Goal: Find specific page/section: Find specific page/section

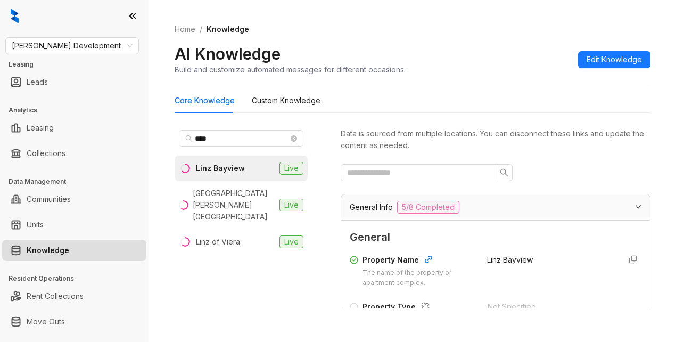
scroll to position [160, 0]
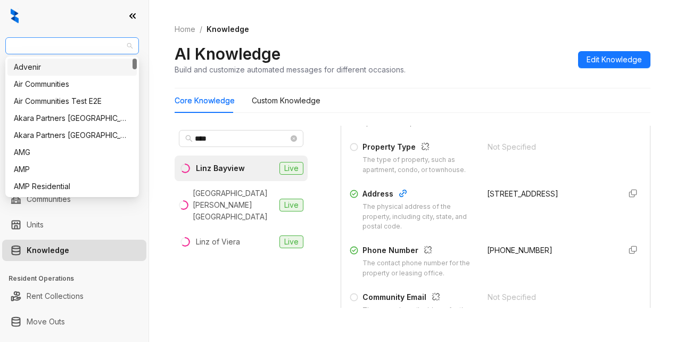
click at [91, 46] on span "[PERSON_NAME] Development" at bounding box center [72, 46] width 121 height 16
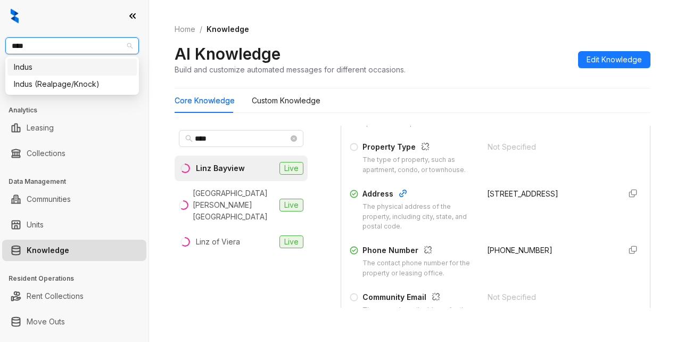
type input "*****"
click at [92, 83] on div "Indus (Realpage/Knock)" at bounding box center [72, 84] width 117 height 12
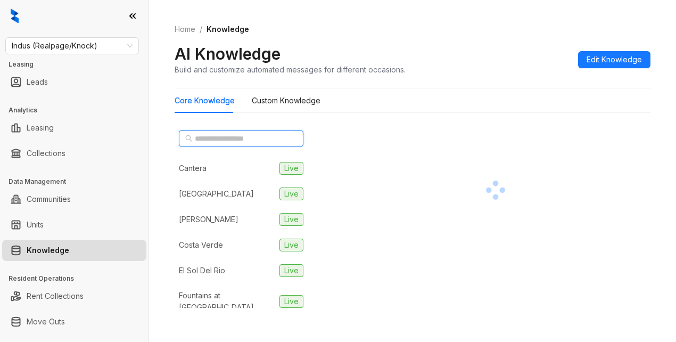
click at [228, 138] on input "text" at bounding box center [242, 139] width 94 height 12
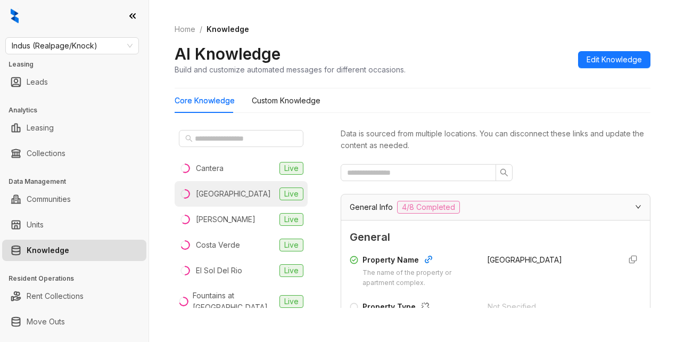
click at [193, 191] on div "[GEOGRAPHIC_DATA]" at bounding box center [225, 194] width 92 height 12
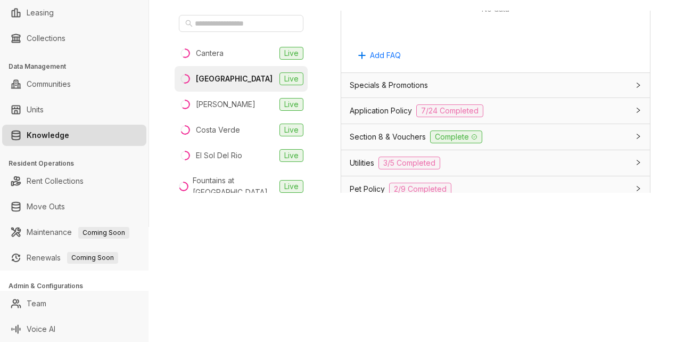
scroll to position [799, 0]
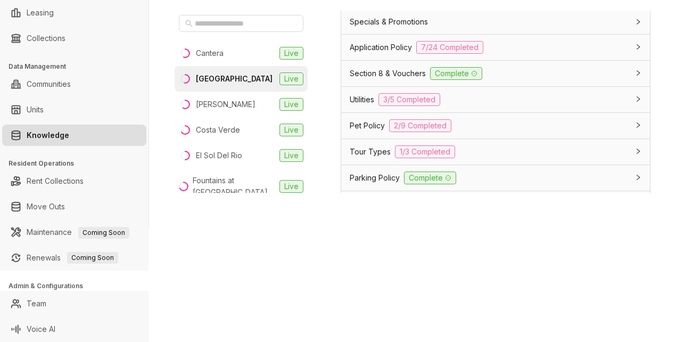
click at [383, 53] on span "Application Policy" at bounding box center [381, 48] width 62 height 12
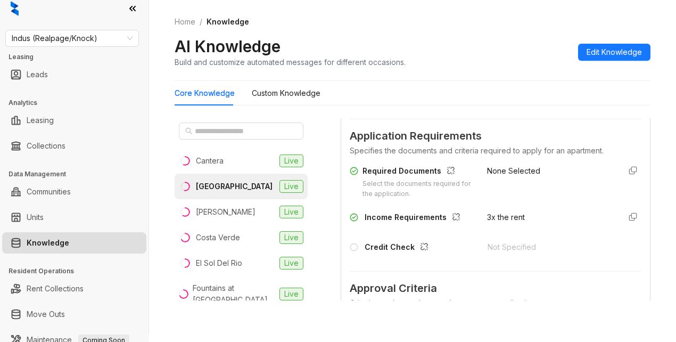
scroll to position [0, 0]
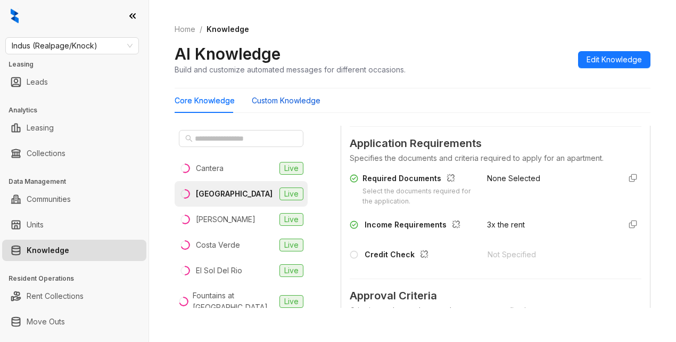
click at [282, 101] on Knowledge "Custom Knowledge" at bounding box center [286, 101] width 69 height 12
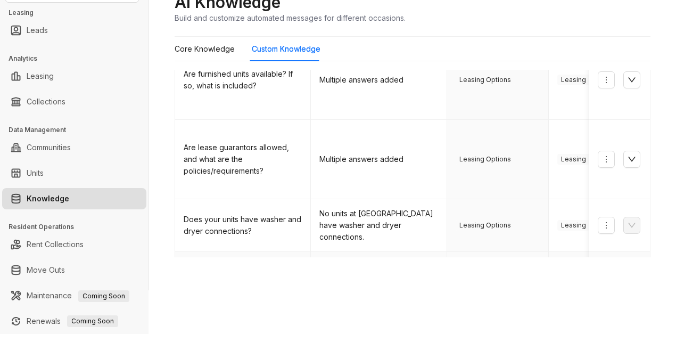
scroll to position [53, 0]
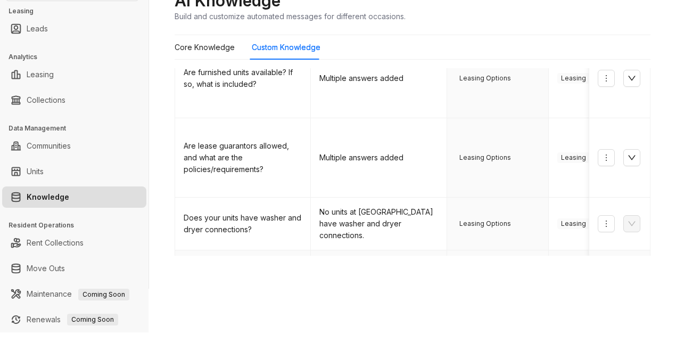
click at [628, 275] on icon "down" at bounding box center [632, 279] width 9 height 9
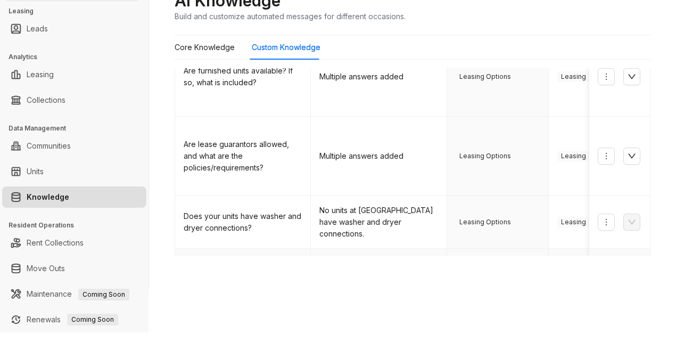
scroll to position [468, 0]
